Goal: Transaction & Acquisition: Purchase product/service

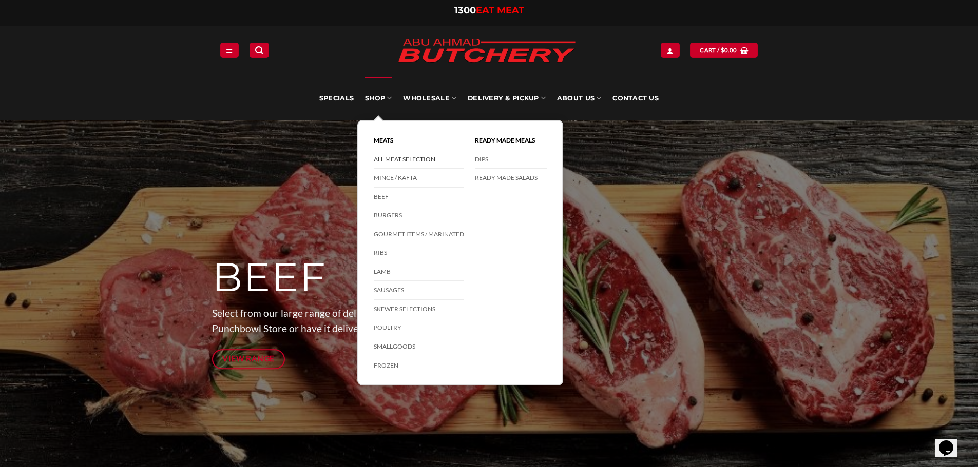
click at [407, 163] on link "All Meat Selection" at bounding box center [419, 159] width 90 height 19
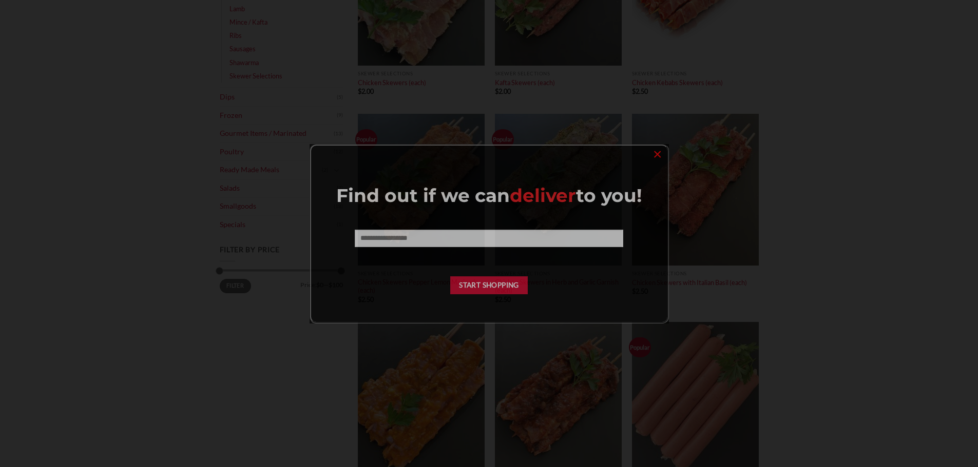
scroll to position [257, 0]
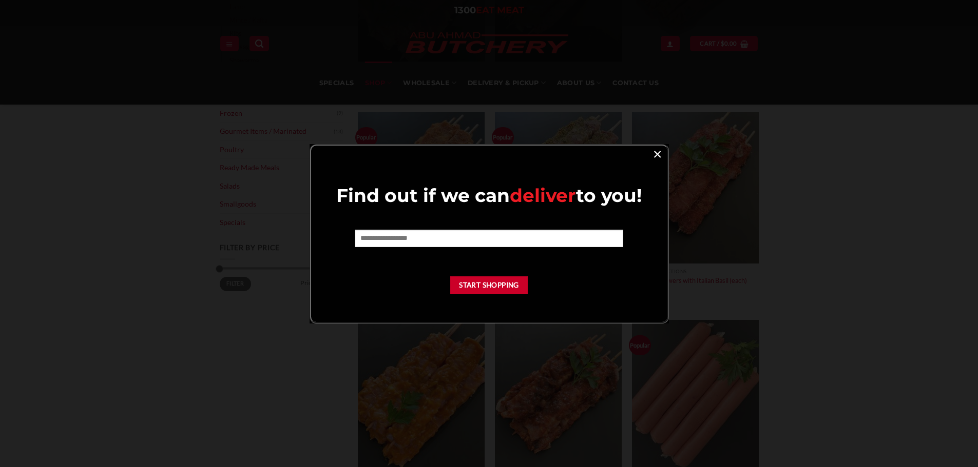
click at [656, 154] on link "×" at bounding box center [657, 154] width 15 height 14
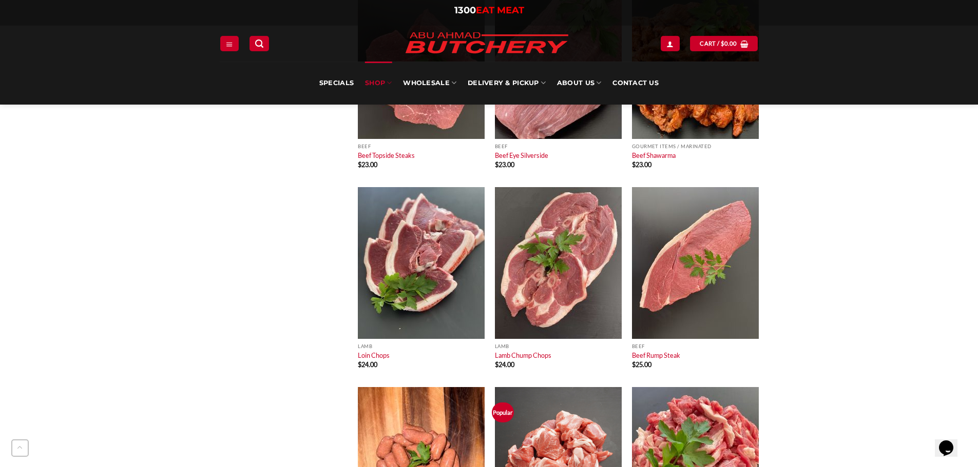
scroll to position [2617, 0]
